Goal: Information Seeking & Learning: Learn about a topic

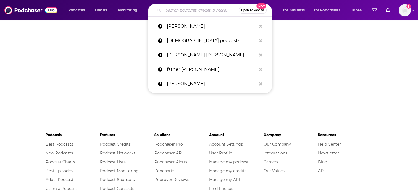
click at [173, 12] on input "Search podcasts, credits, & more..." at bounding box center [200, 10] width 75 height 9
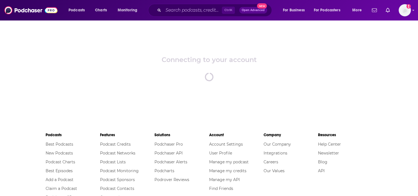
click at [141, 47] on div "Connecting to your account spinner" at bounding box center [209, 68] width 418 height 97
click at [407, 5] on icon "Add a profile image" at bounding box center [408, 6] width 4 height 4
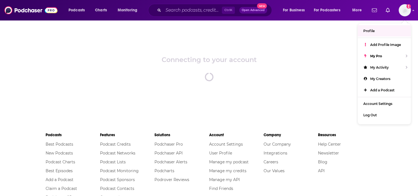
click at [295, 56] on div "Connecting to your account spinner" at bounding box center [209, 68] width 418 height 97
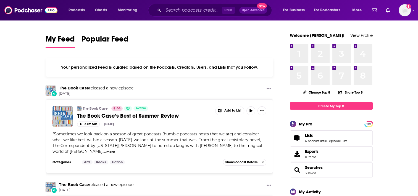
click at [174, 5] on div "Ctrl K Open Advanced New" at bounding box center [210, 10] width 124 height 13
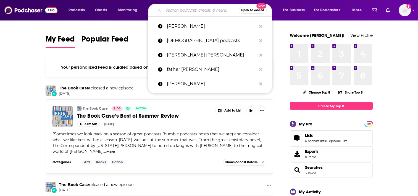
click at [172, 10] on input "Search podcasts, credits, & more..." at bounding box center [200, 10] width 75 height 9
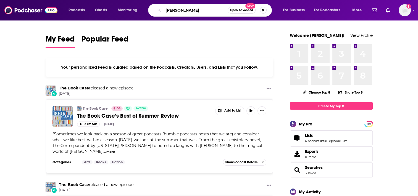
type input "scott galloway"
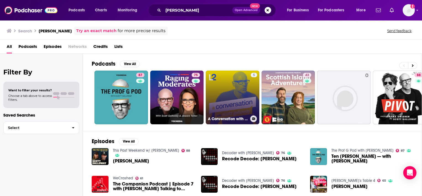
click at [229, 98] on link "5 A Conversation with Scott Galloway" at bounding box center [233, 97] width 54 height 54
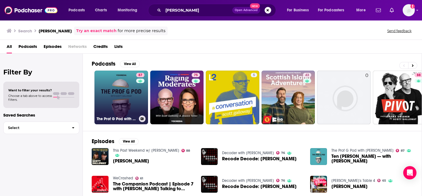
click at [119, 99] on link "87 The Prof G Pod with Scott Galloway" at bounding box center [121, 97] width 54 height 54
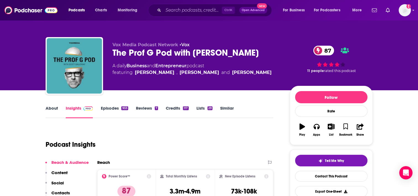
drag, startPoint x: 421, startPoint y: 189, endPoint x: 265, endPoint y: 134, distance: 166.0
click at [265, 134] on div "Podcast Insights" at bounding box center [157, 141] width 223 height 28
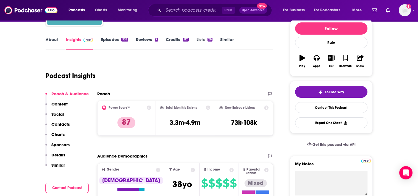
scroll to position [73, 0]
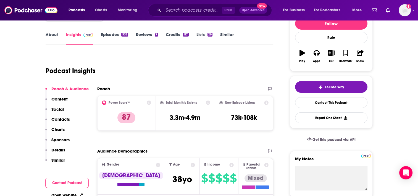
click at [71, 181] on button "Contact Podcast" at bounding box center [66, 182] width 43 height 10
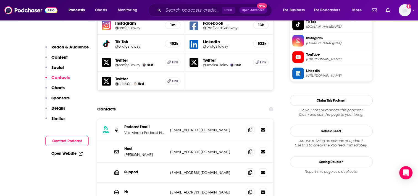
scroll to position [529, 0]
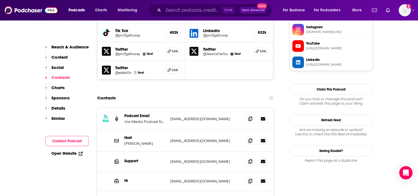
click at [58, 117] on p "Similar" at bounding box center [58, 117] width 14 height 5
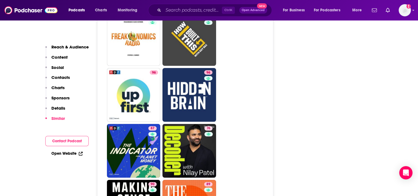
scroll to position [1417, 0]
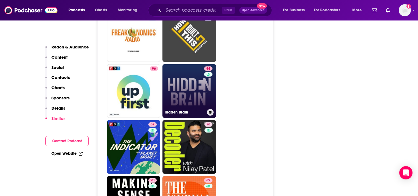
click at [193, 64] on link "96 Hidden Brain" at bounding box center [189, 91] width 54 height 54
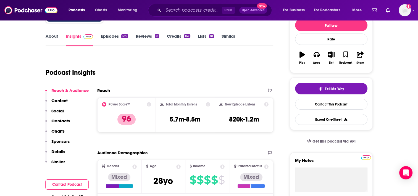
scroll to position [122, 0]
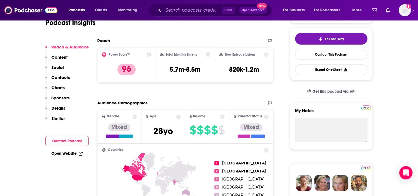
click at [74, 141] on button "Contact Podcast" at bounding box center [66, 141] width 43 height 10
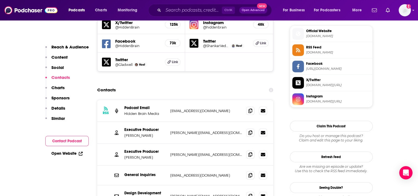
scroll to position [502, 0]
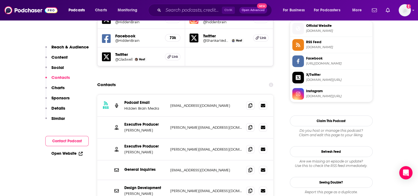
click at [62, 108] on p "Details" at bounding box center [58, 107] width 14 height 5
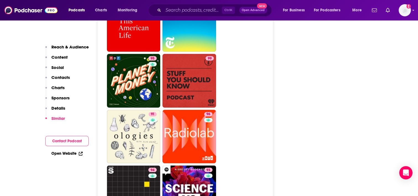
scroll to position [1376, 0]
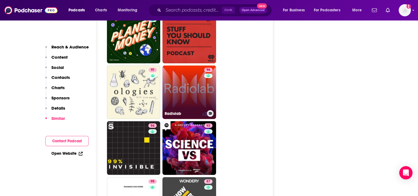
click at [194, 65] on link "96 Radiolab" at bounding box center [189, 92] width 54 height 54
type input "https://www.podchaser.com/podcasts/radiolab-207202"
